Goal: Task Accomplishment & Management: Manage account settings

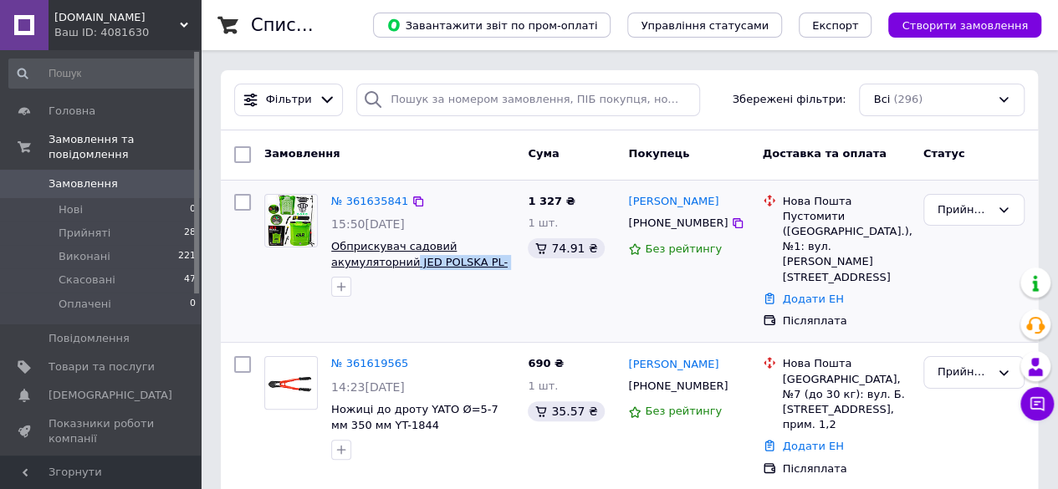
drag, startPoint x: 511, startPoint y: 268, endPoint x: 406, endPoint y: 266, distance: 104.5
click at [406, 266] on span "Обприскувач садовий акумуляторний JED POLSKA PL-10 10л" at bounding box center [422, 254] width 183 height 31
copy span "JED POLSKA PL-10"
